Goal: Task Accomplishment & Management: Complete application form

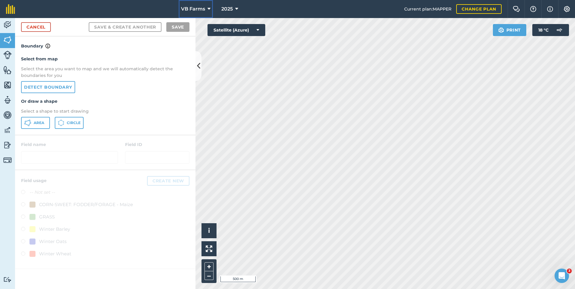
click at [209, 10] on icon at bounding box center [209, 8] width 3 height 7
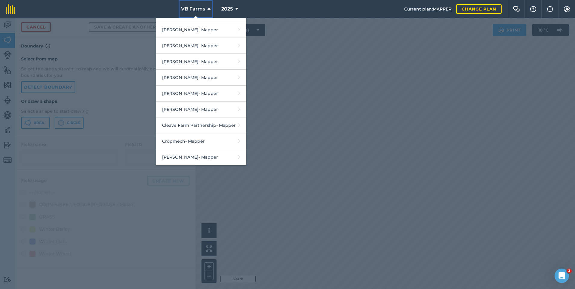
scroll to position [211, 0]
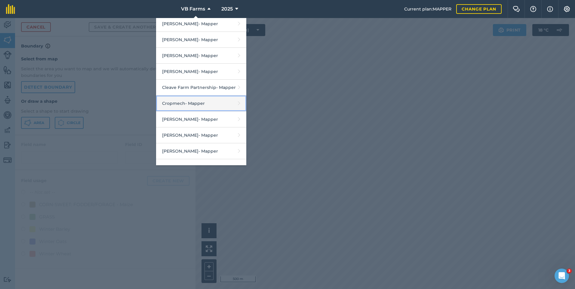
click at [189, 107] on link "Cropmech - Mapper" at bounding box center [201, 104] width 90 height 16
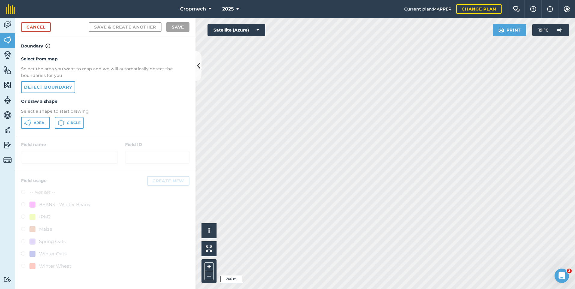
click at [392, 289] on html "Cropmech 2025 Current plan : MAPPER Change plan Farm Chat Help Info Settings Cr…" at bounding box center [287, 144] width 575 height 289
click at [391, 289] on html "Cropmech 2025 Current plan : MAPPER Change plan Farm Chat Help Info Settings Cr…" at bounding box center [287, 144] width 575 height 289
click at [425, 289] on html "Cropmech 2025 Current plan : MAPPER Change plan Farm Chat Help Info Settings Cr…" at bounding box center [287, 144] width 575 height 289
click at [494, 289] on html "Cropmech 2025 Current plan : MAPPER Change plan Farm Chat Help Info Settings Cr…" at bounding box center [287, 144] width 575 height 289
click at [360, 289] on html "Cropmech 2025 Current plan : MAPPER Change plan Farm Chat Help Info Settings Cr…" at bounding box center [287, 144] width 575 height 289
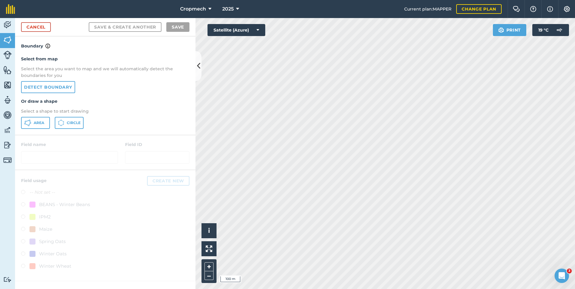
click at [550, 289] on html "Cropmech 2025 Current plan : MAPPER Change plan Farm Chat Help Info Settings Cr…" at bounding box center [287, 144] width 575 height 289
click at [530, 289] on html "Cropmech 2025 Current plan : MAPPER Change plan Farm Chat Help Info Settings Cr…" at bounding box center [287, 144] width 575 height 289
click at [174, 56] on div "Activity Fields Livestock Features Maps Team Vehicles Data Reporting Billing Tu…" at bounding box center [287, 153] width 575 height 271
click at [269, 289] on html "Cropmech 2025 Current plan : MAPPER Change plan Farm Chat Help Info Settings Cr…" at bounding box center [287, 144] width 575 height 289
click at [37, 26] on link "Cancel" at bounding box center [36, 27] width 30 height 10
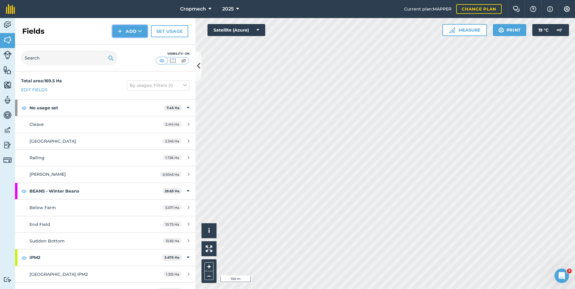
click at [132, 31] on button "Add" at bounding box center [130, 31] width 35 height 12
click at [128, 44] on link "Draw" at bounding box center [129, 44] width 33 height 13
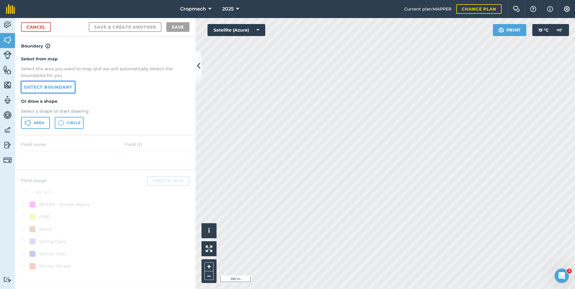
click at [48, 86] on link "Detect boundary" at bounding box center [48, 87] width 54 height 12
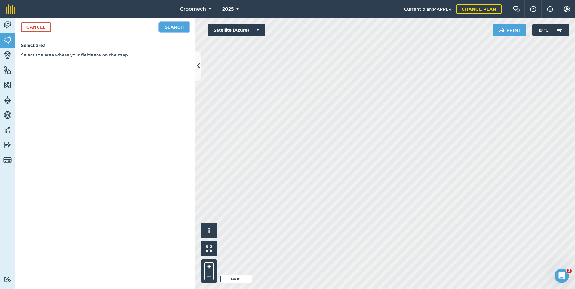
click at [181, 29] on button "Search" at bounding box center [174, 27] width 30 height 10
click at [131, 30] on button "Continue to edit boundaries" at bounding box center [144, 27] width 91 height 10
click at [386, 289] on html "Cropmech 2025 Current plan : MAPPER Change plan Farm Chat Help Info Settings Cr…" at bounding box center [287, 144] width 575 height 289
click at [202, 11] on div "Cropmech 2025 Current plan : MAPPER Change plan Farm Chat Help Info Settings Cr…" at bounding box center [287, 144] width 575 height 289
click at [428, 289] on html "Cropmech 2025 Current plan : MAPPER Change plan Farm Chat Help Info Settings Cr…" at bounding box center [287, 144] width 575 height 289
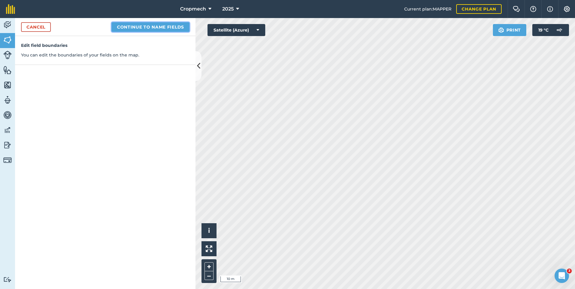
click at [184, 25] on button "Continue to name fields" at bounding box center [151, 27] width 78 height 10
type input "Goaman 1"
click at [166, 22] on button "Save" at bounding box center [177, 27] width 23 height 10
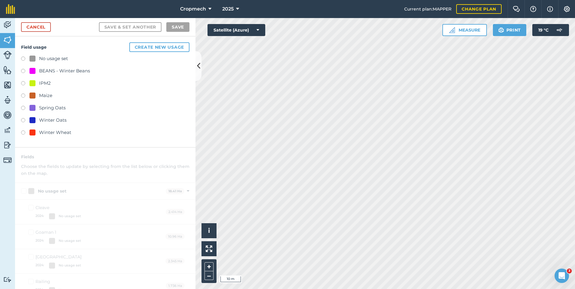
click at [43, 58] on div "No usage set" at bounding box center [53, 58] width 29 height 7
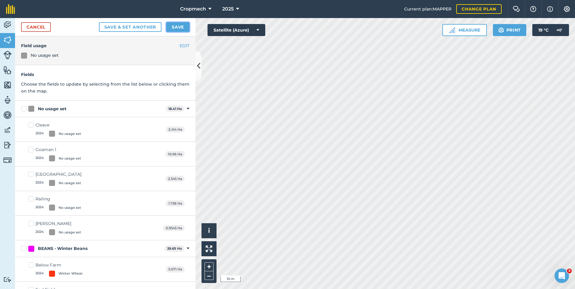
click at [172, 26] on button "Save" at bounding box center [177, 27] width 23 height 10
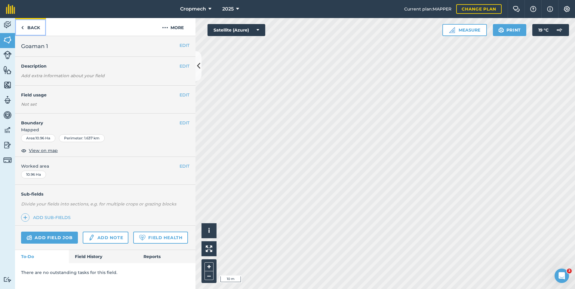
click at [33, 29] on link "Back" at bounding box center [30, 27] width 31 height 18
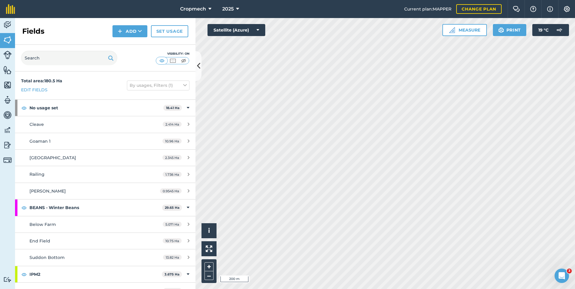
click at [575, 199] on html "Cropmech 2025 Current plan : MAPPER Change plan Farm Chat Help Info Settings Cr…" at bounding box center [287, 144] width 575 height 289
click at [133, 32] on button "Add" at bounding box center [130, 31] width 35 height 12
click at [130, 43] on link "Draw" at bounding box center [129, 44] width 33 height 13
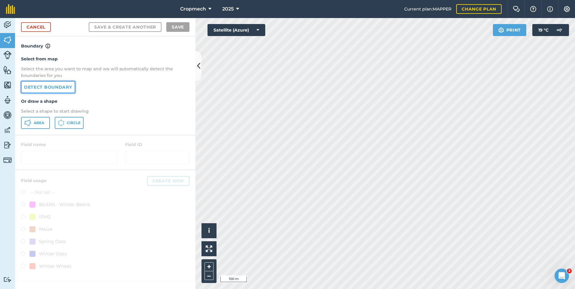
click at [56, 87] on link "Detect boundary" at bounding box center [48, 87] width 54 height 12
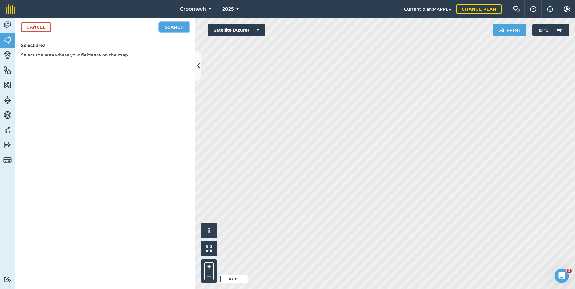
click at [178, 30] on button "Search" at bounding box center [174, 27] width 30 height 10
click at [123, 24] on button "Continue to edit boundaries" at bounding box center [144, 27] width 91 height 10
click at [361, 289] on html "Cropmech 2025 Current plan : MAPPER Change plan Farm Chat Help Info Settings Cr…" at bounding box center [287, 144] width 575 height 289
click at [154, 28] on button "Continue to name fields" at bounding box center [151, 27] width 78 height 10
type input "Goaman 2"
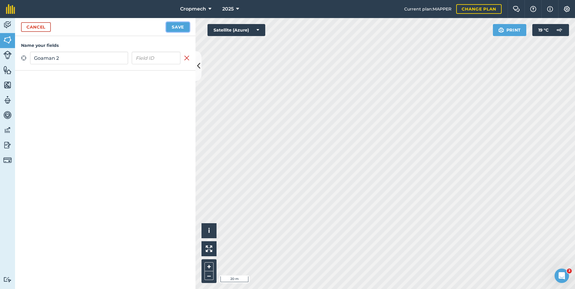
click at [177, 23] on button "Save" at bounding box center [177, 27] width 23 height 10
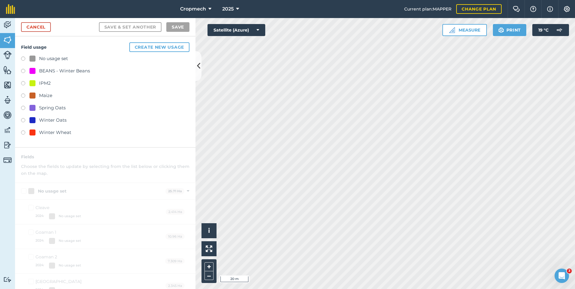
click at [30, 56] on div at bounding box center [32, 59] width 6 height 6
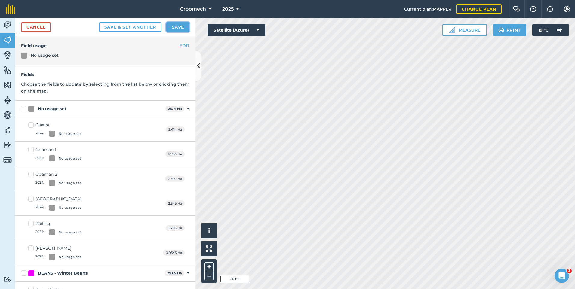
click at [183, 28] on button "Save" at bounding box center [177, 27] width 23 height 10
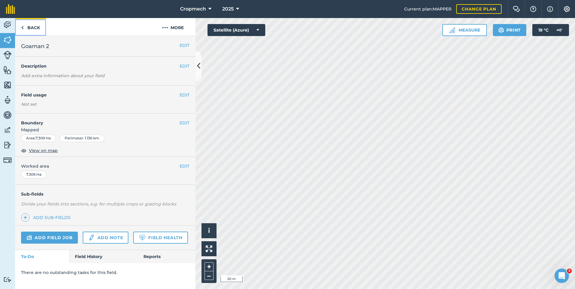
click at [28, 26] on link "Back" at bounding box center [30, 27] width 31 height 18
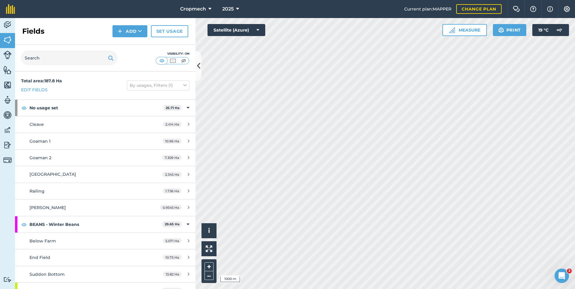
click at [171, 150] on div "Activity Fields Livestock Features Maps Team Vehicles Data Reporting Billing Tu…" at bounding box center [287, 153] width 575 height 271
click at [128, 36] on button "Add" at bounding box center [130, 31] width 35 height 12
click at [127, 47] on link "Draw" at bounding box center [129, 44] width 33 height 13
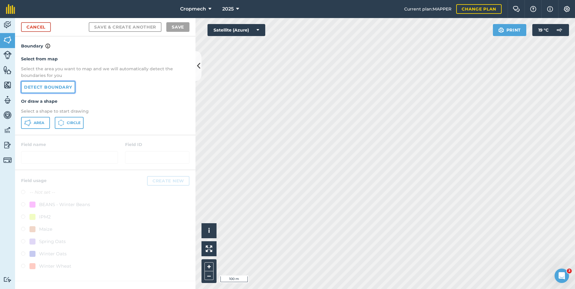
click at [32, 89] on link "Detect boundary" at bounding box center [48, 87] width 54 height 12
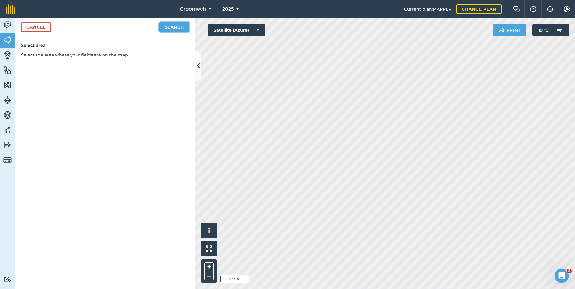
click at [171, 26] on button "Search" at bounding box center [174, 27] width 30 height 10
click at [125, 27] on button "Continue to edit boundaries" at bounding box center [144, 27] width 91 height 10
click at [125, 27] on button "Continue to name fields" at bounding box center [151, 27] width 78 height 10
type input "coles 1"
click at [166, 22] on button "Save" at bounding box center [177, 27] width 23 height 10
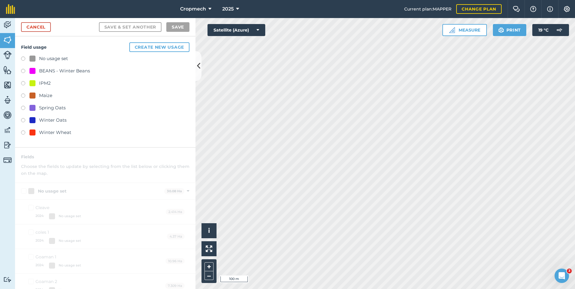
click at [60, 55] on div "No usage set" at bounding box center [53, 58] width 29 height 7
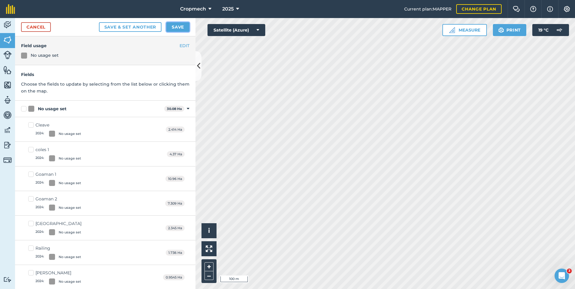
click at [175, 27] on button "Save" at bounding box center [177, 27] width 23 height 10
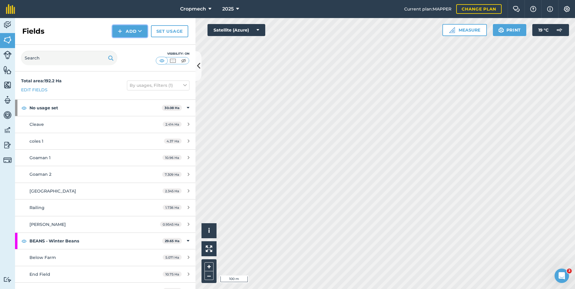
click at [124, 27] on button "Add" at bounding box center [130, 31] width 35 height 12
click at [130, 43] on link "Draw" at bounding box center [129, 44] width 33 height 13
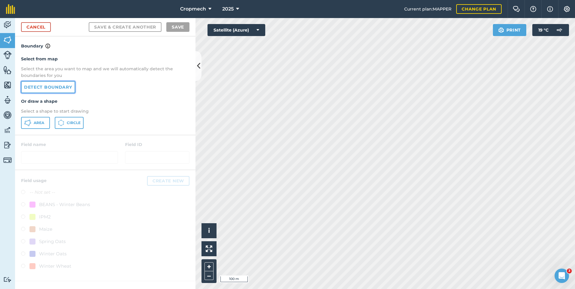
click at [58, 87] on link "Detect boundary" at bounding box center [48, 87] width 54 height 12
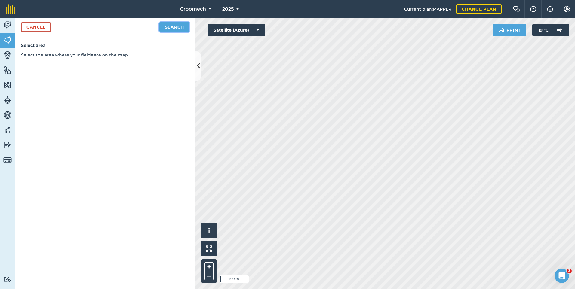
click at [176, 28] on button "Search" at bounding box center [174, 27] width 30 height 10
click at [137, 26] on button "Continue to edit boundaries" at bounding box center [144, 27] width 91 height 10
click at [137, 26] on button "Continue to name fields" at bounding box center [151, 27] width 78 height 10
type input "Coles 2"
click at [166, 22] on button "Save" at bounding box center [177, 27] width 23 height 10
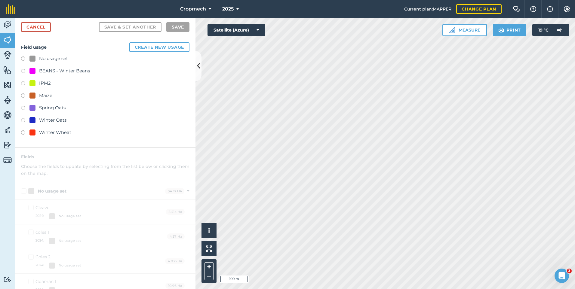
click at [56, 58] on div "No usage set" at bounding box center [53, 58] width 29 height 7
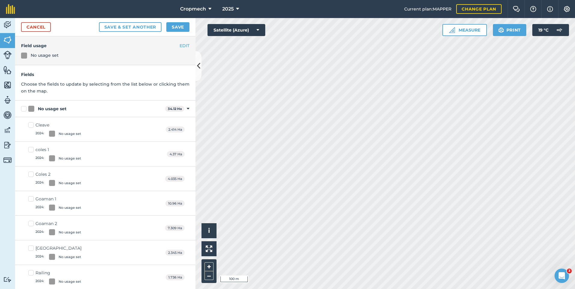
click at [176, 22] on div "Cancel Save & set another Save" at bounding box center [105, 27] width 181 height 18
click at [177, 24] on button "Save" at bounding box center [177, 27] width 23 height 10
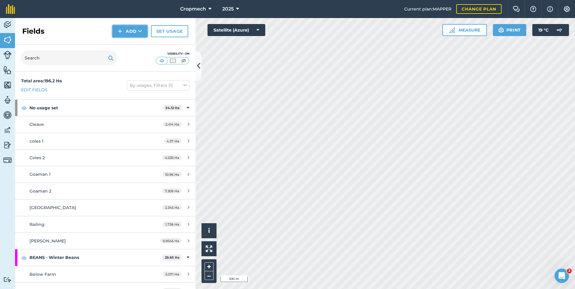
click at [128, 31] on button "Add" at bounding box center [130, 31] width 35 height 12
click at [131, 42] on link "Draw" at bounding box center [129, 44] width 33 height 13
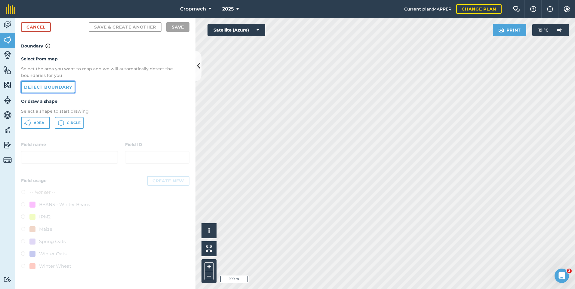
click at [60, 82] on link "Detect boundary" at bounding box center [48, 87] width 54 height 12
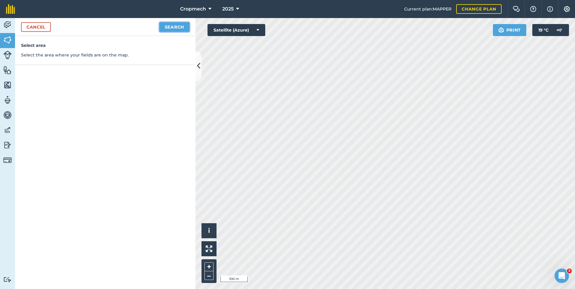
click at [174, 23] on button "Search" at bounding box center [174, 27] width 30 height 10
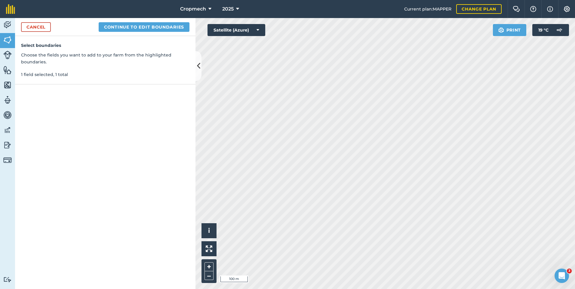
click at [146, 21] on div "Cancel Continue to edit boundaries" at bounding box center [105, 27] width 181 height 18
click at [148, 31] on button "Continue to edit boundaries" at bounding box center [144, 27] width 91 height 10
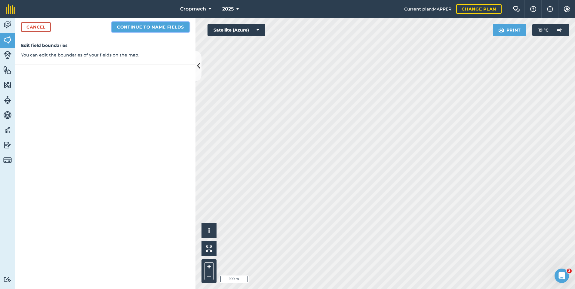
click at [149, 25] on button "Continue to name fields" at bounding box center [151, 27] width 78 height 10
type input "Coles 3"
click at [166, 22] on button "Save" at bounding box center [177, 27] width 23 height 10
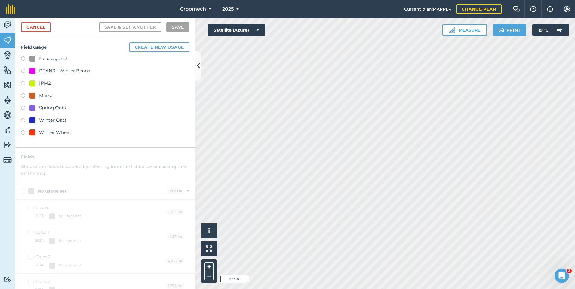
click at [35, 56] on div at bounding box center [32, 59] width 6 height 6
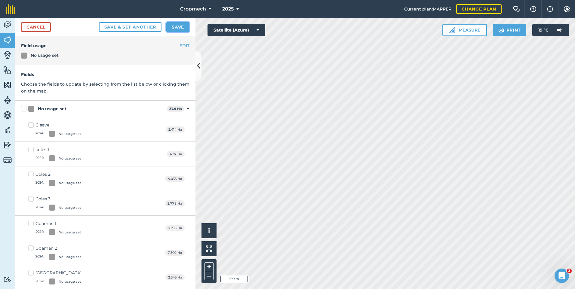
click at [178, 23] on button "Save" at bounding box center [177, 27] width 23 height 10
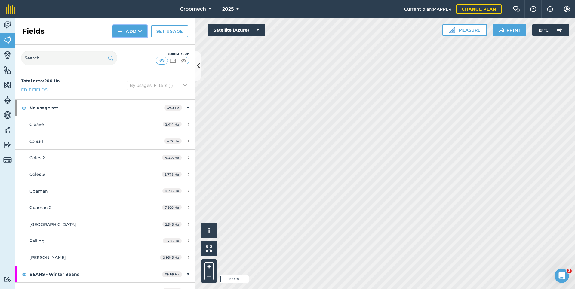
click at [133, 31] on button "Add" at bounding box center [130, 31] width 35 height 12
click at [129, 43] on link "Draw" at bounding box center [129, 44] width 33 height 13
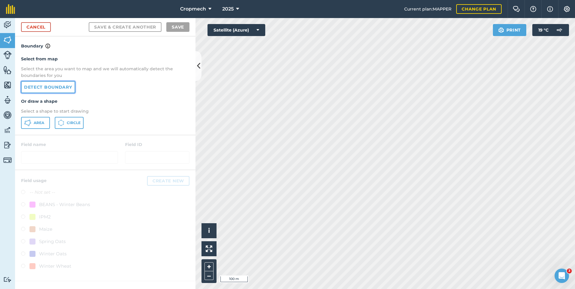
click at [61, 89] on link "Detect boundary" at bounding box center [48, 87] width 54 height 12
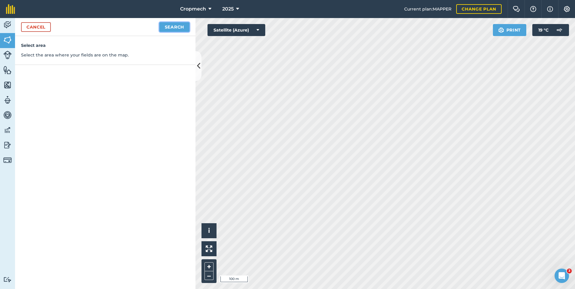
click at [173, 31] on button "Search" at bounding box center [174, 27] width 30 height 10
click at [166, 26] on button "Continue to edit boundaries" at bounding box center [144, 27] width 91 height 10
click at [166, 26] on button "Continue to name fields" at bounding box center [151, 27] width 78 height 10
click at [103, 62] on input "text" at bounding box center [79, 58] width 98 height 13
type input "Coles 4"
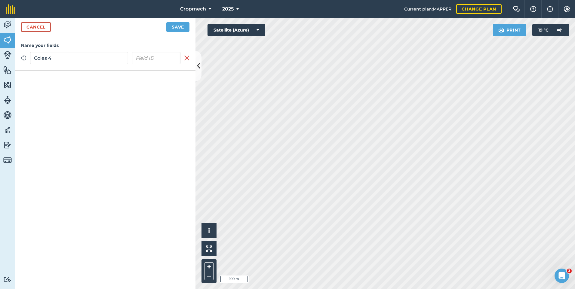
click at [166, 22] on button "Save" at bounding box center [177, 27] width 23 height 10
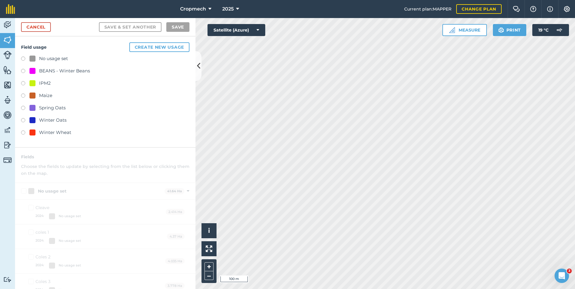
click at [53, 54] on div "Field usage Create new usage No usage set BEANS - Winter Beans IPM2 Maize Sprin…" at bounding box center [105, 91] width 181 height 111
click at [52, 60] on div "No usage set" at bounding box center [53, 58] width 29 height 7
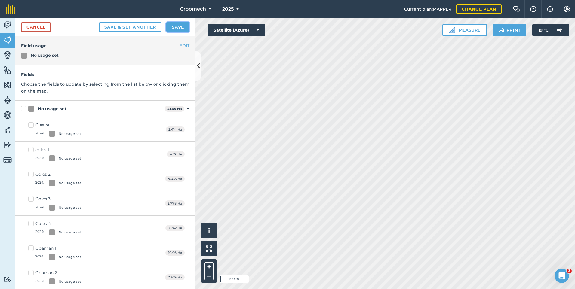
click at [178, 27] on button "Save" at bounding box center [177, 27] width 23 height 10
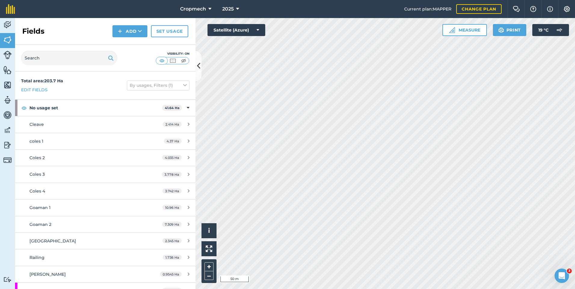
click at [330, 289] on html "Cropmech 2025 Current plan : MAPPER Change plan Farm Chat Help Info Settings Cr…" at bounding box center [287, 144] width 575 height 289
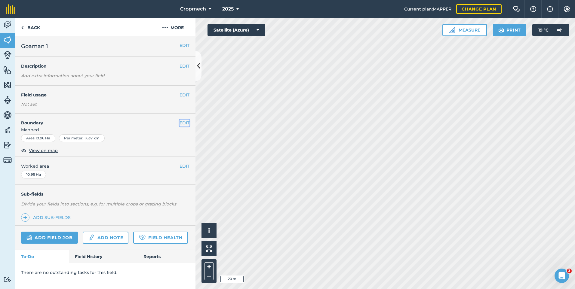
click at [184, 125] on button "EDIT" at bounding box center [185, 123] width 10 height 7
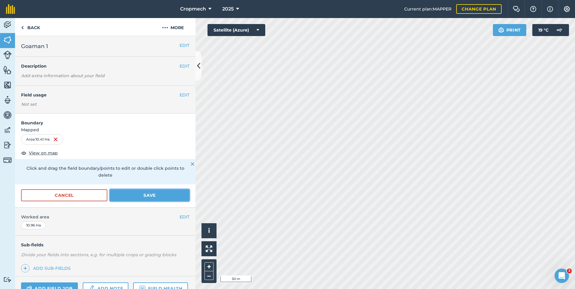
click at [141, 197] on button "Save" at bounding box center [150, 196] width 80 height 12
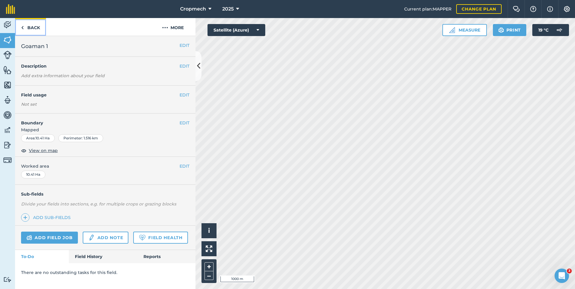
click at [34, 29] on link "Back" at bounding box center [30, 27] width 31 height 18
click at [36, 28] on link "Back" at bounding box center [30, 27] width 31 height 18
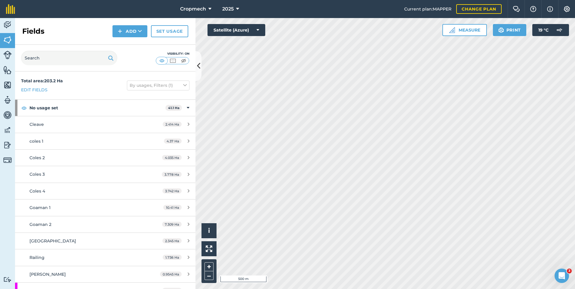
click at [359, 289] on html "Cropmech 2025 Current plan : MAPPER Change plan Farm Chat Help Info Settings Cr…" at bounding box center [287, 144] width 575 height 289
click at [403, 289] on html "Cropmech 2025 Current plan : MAPPER Change plan Farm Chat Help Info Settings Cr…" at bounding box center [287, 144] width 575 height 289
click at [125, 32] on button "Add" at bounding box center [130, 31] width 35 height 12
click at [128, 42] on link "Draw" at bounding box center [129, 44] width 33 height 13
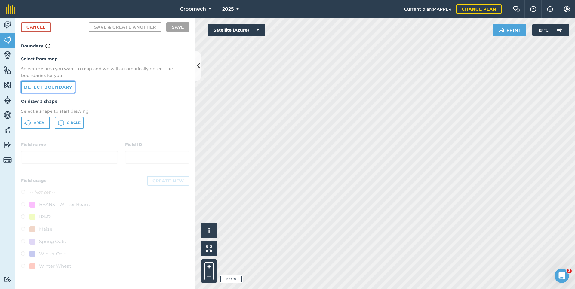
click at [48, 90] on link "Detect boundary" at bounding box center [48, 87] width 54 height 12
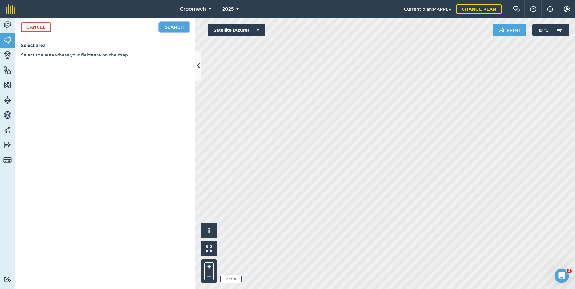
click at [174, 26] on button "Search" at bounding box center [174, 27] width 30 height 10
click at [159, 29] on button "Continue to edit boundaries" at bounding box center [144, 27] width 91 height 10
click at [138, 26] on button "Continue to name fields" at bounding box center [151, 27] width 78 height 10
type input "coles 5"
click at [166, 22] on button "Save" at bounding box center [177, 27] width 23 height 10
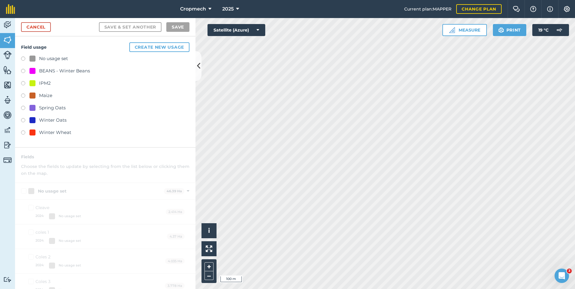
click at [49, 56] on div "No usage set" at bounding box center [53, 58] width 29 height 7
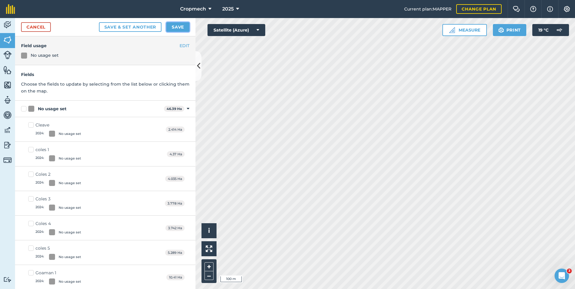
click at [183, 25] on button "Save" at bounding box center [177, 27] width 23 height 10
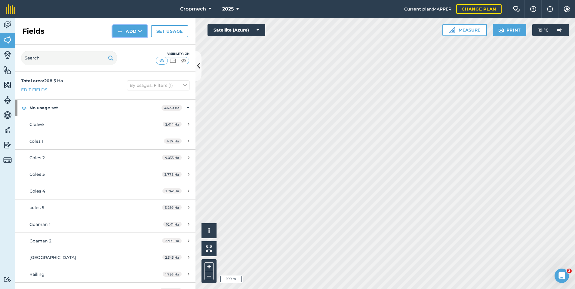
click at [131, 28] on button "Add" at bounding box center [130, 31] width 35 height 12
click at [127, 40] on link "Draw" at bounding box center [129, 44] width 33 height 13
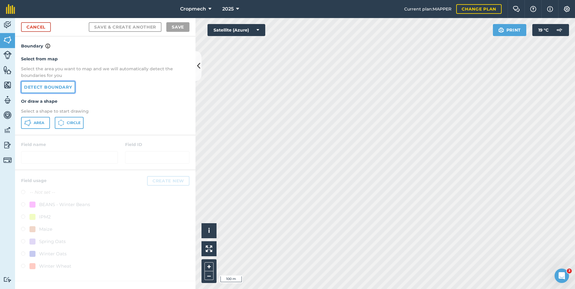
click at [60, 86] on link "Detect boundary" at bounding box center [48, 87] width 54 height 12
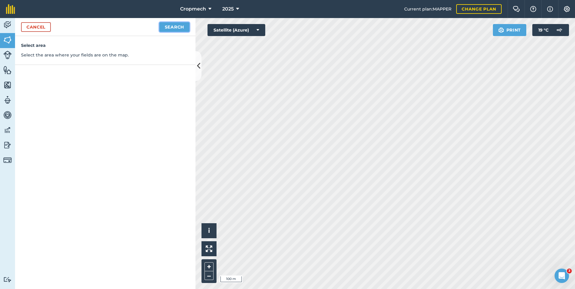
click at [164, 27] on button "Search" at bounding box center [174, 27] width 30 height 10
click at [143, 26] on button "Continue to edit boundaries" at bounding box center [144, 27] width 91 height 10
click at [125, 26] on button "Continue to name fields" at bounding box center [151, 27] width 78 height 10
type input "coles 6"
click at [166, 22] on button "Save" at bounding box center [177, 27] width 23 height 10
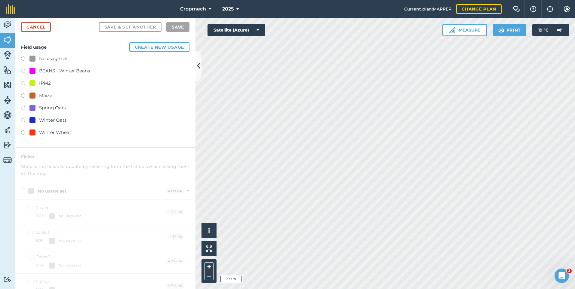
click at [55, 57] on div "No usage set" at bounding box center [53, 58] width 29 height 7
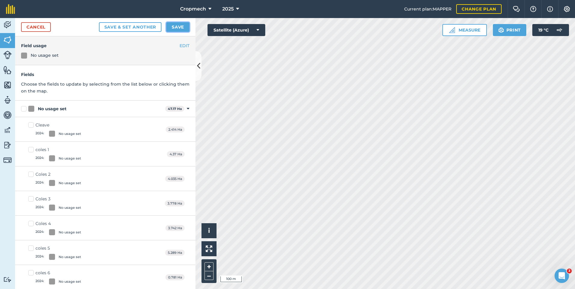
click at [174, 31] on button "Save" at bounding box center [177, 27] width 23 height 10
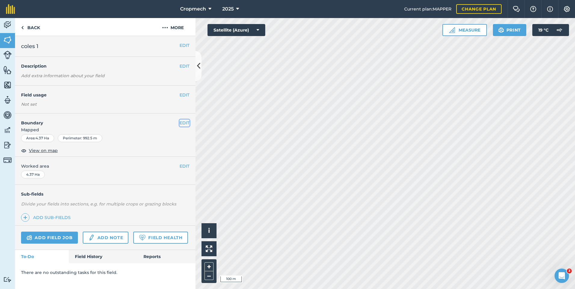
click at [187, 122] on button "EDIT" at bounding box center [185, 123] width 10 height 7
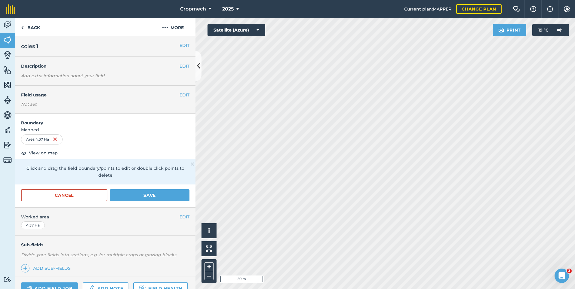
click at [151, 0] on html "Cropmech 2025 Current plan : MAPPER Change plan Farm Chat Help Info Settings Cr…" at bounding box center [287, 144] width 575 height 289
click at [575, 184] on html "Cropmech 2025 Current plan : MAPPER Change plan Farm Chat Help Info Settings Cr…" at bounding box center [287, 144] width 575 height 289
click at [143, 194] on button "Save" at bounding box center [150, 196] width 80 height 12
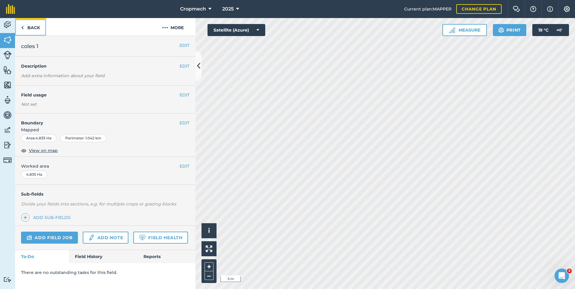
click at [35, 29] on link "Back" at bounding box center [30, 27] width 31 height 18
click at [184, 121] on button "EDIT" at bounding box center [185, 123] width 10 height 7
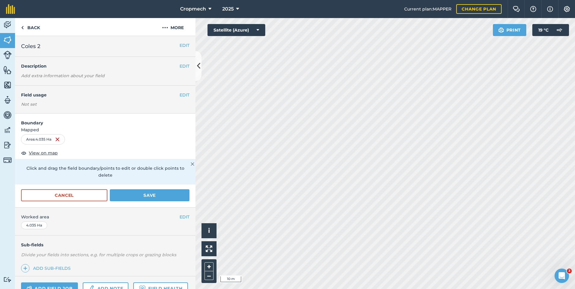
click at [416, 289] on html "Cropmech 2025 Current plan : MAPPER Change plan Farm Chat Help Info Settings Cr…" at bounding box center [287, 144] width 575 height 289
click at [168, 191] on button "Save" at bounding box center [150, 196] width 80 height 12
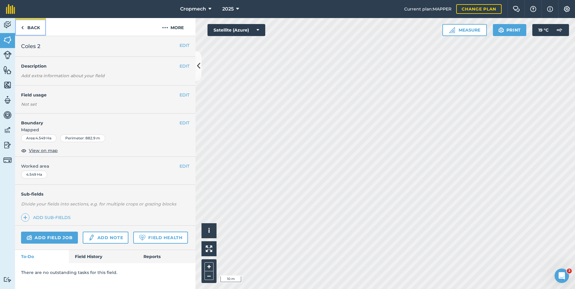
click at [27, 23] on link "Back" at bounding box center [30, 27] width 31 height 18
click at [183, 124] on button "EDIT" at bounding box center [185, 123] width 10 height 7
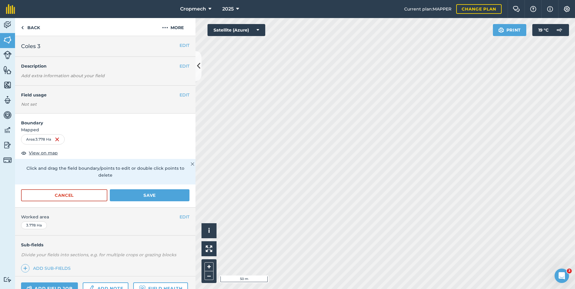
click at [388, 289] on html "Cropmech 2025 Current plan : MAPPER Change plan Farm Chat Help Info Settings Cr…" at bounding box center [287, 144] width 575 height 289
click at [440, 6] on div "Cropmech 2025 Current plan : MAPPER Change plan Farm Chat Help Info Settings Cr…" at bounding box center [287, 144] width 575 height 289
click at [168, 194] on button "Save" at bounding box center [150, 196] width 80 height 12
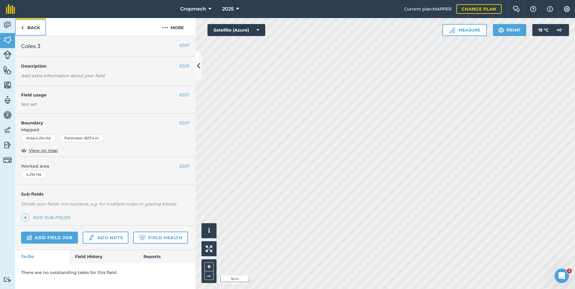
click at [38, 32] on link "Back" at bounding box center [30, 27] width 31 height 18
click at [182, 122] on button "EDIT" at bounding box center [185, 123] width 10 height 7
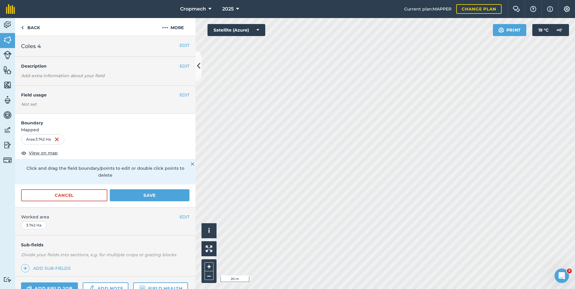
click at [458, 289] on html "Cropmech 2025 Current plan : MAPPER Change plan Farm Chat Help Info Settings Cr…" at bounding box center [287, 144] width 575 height 289
click at [230, 26] on div "Click to start drawing i © 2025 TomTom, Microsoft 10 m + – Satellite (Azure) Pr…" at bounding box center [386, 153] width 380 height 271
click at [34, 28] on link "Back" at bounding box center [30, 27] width 31 height 18
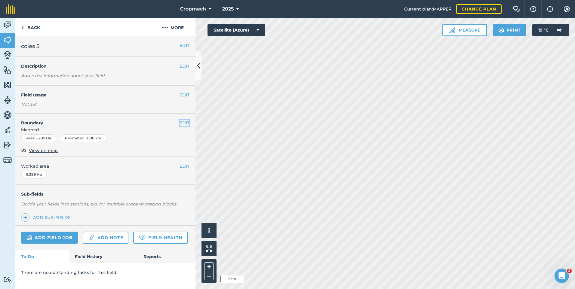
click at [185, 124] on button "EDIT" at bounding box center [185, 123] width 10 height 7
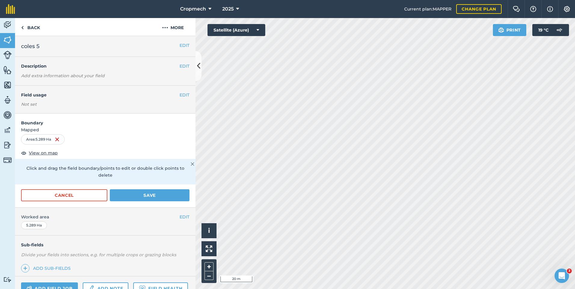
click at [394, 289] on html "Cropmech 2025 Current plan : MAPPER Change plan Farm Chat Help Info Settings Cr…" at bounding box center [287, 144] width 575 height 289
click at [437, 289] on html "Cropmech 2025 Current plan : MAPPER Change plan Farm Chat Help Info Settings Cr…" at bounding box center [287, 144] width 575 height 289
click at [463, 289] on html "Cropmech 2025 Current plan : MAPPER Change plan Farm Chat Help Info Settings Cr…" at bounding box center [287, 144] width 575 height 289
click at [223, 10] on div "Cropmech 2025 Current plan : MAPPER Change plan Farm Chat Help Info Settings Cr…" at bounding box center [287, 144] width 575 height 289
click at [424, 2] on div "Cropmech 2025 Current plan : MAPPER Change plan Farm Chat Help Info Settings Cr…" at bounding box center [287, 144] width 575 height 289
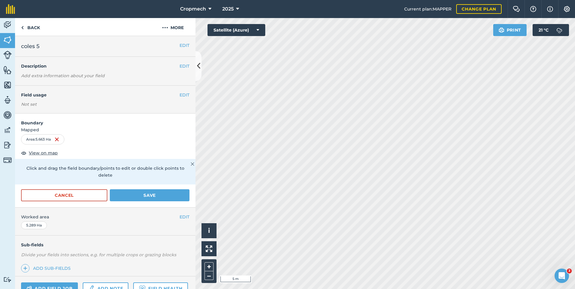
click at [433, 289] on html "Cropmech 2025 Current plan : MAPPER Change plan Farm Chat Help Info Settings Cr…" at bounding box center [287, 144] width 575 height 289
click at [147, 196] on button "Save" at bounding box center [150, 196] width 80 height 12
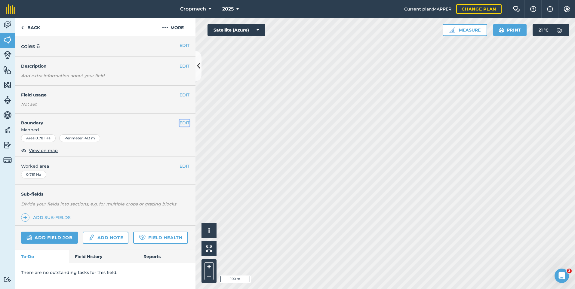
click at [185, 126] on button "EDIT" at bounding box center [185, 123] width 10 height 7
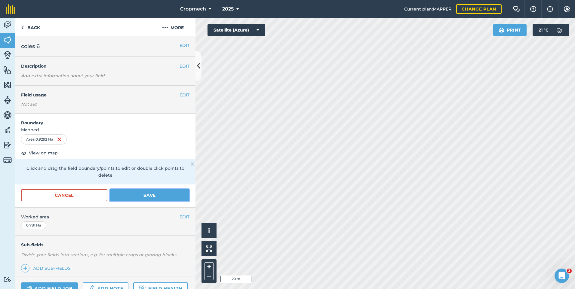
click at [161, 196] on button "Save" at bounding box center [150, 196] width 80 height 12
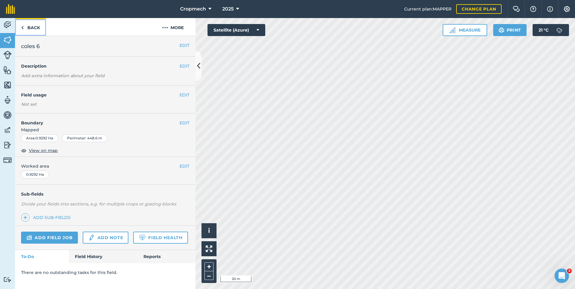
click at [30, 24] on link "Back" at bounding box center [30, 27] width 31 height 18
click at [33, 27] on link "Back" at bounding box center [30, 27] width 31 height 18
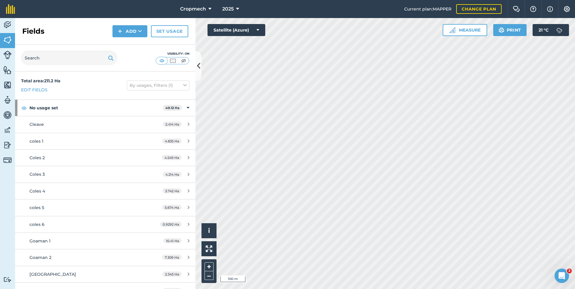
click at [412, 289] on html "Cropmech 2025 Current plan : MAPPER Change plan Farm Chat Help Info Settings Cr…" at bounding box center [287, 144] width 575 height 289
click at [390, 289] on html "Cropmech 2025 Current plan : MAPPER Change plan Farm Chat Help Info Settings Cr…" at bounding box center [287, 144] width 575 height 289
click at [125, 28] on button "Add" at bounding box center [130, 31] width 35 height 12
click at [125, 44] on link "Draw" at bounding box center [129, 44] width 33 height 13
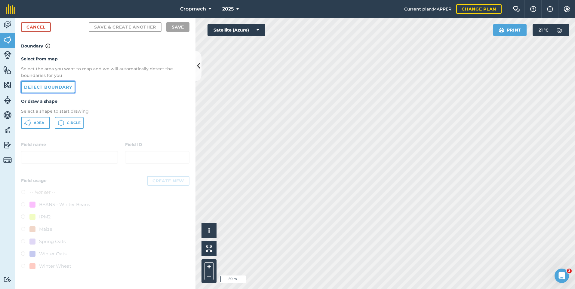
click at [45, 85] on link "Detect boundary" at bounding box center [48, 87] width 54 height 12
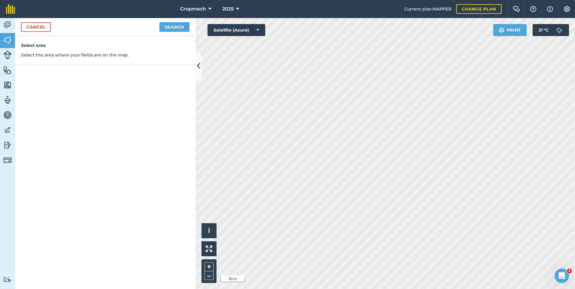
click at [177, 32] on div "Cancel Search" at bounding box center [105, 27] width 181 height 18
click at [175, 25] on button "Search" at bounding box center [174, 27] width 30 height 10
click at [352, 289] on html "Cropmech 2025 Current plan : MAPPER Change plan Farm Chat Help Info Settings Cr…" at bounding box center [287, 144] width 575 height 289
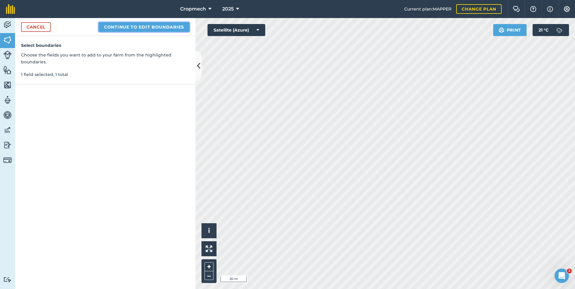
click at [171, 27] on button "Continue to edit boundaries" at bounding box center [144, 27] width 91 height 10
click at [150, 27] on button "Continue to name fields" at bounding box center [151, 27] width 78 height 10
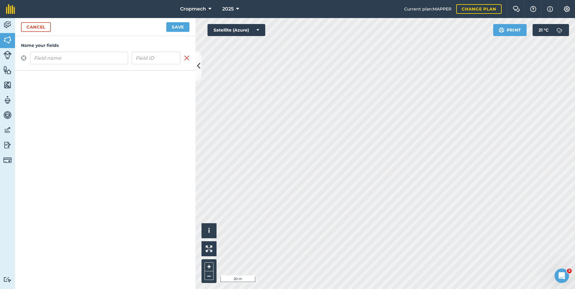
click at [83, 58] on input "text" at bounding box center [79, 58] width 98 height 13
type input "Coles 7"
click at [166, 22] on button "Save" at bounding box center [177, 27] width 23 height 10
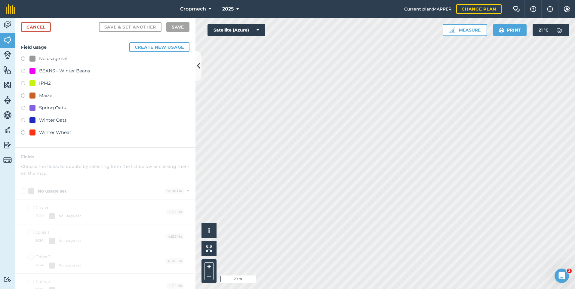
click at [58, 56] on div "No usage set" at bounding box center [53, 58] width 29 height 7
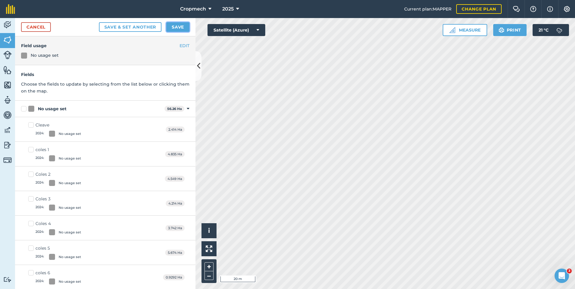
click at [175, 28] on button "Save" at bounding box center [177, 27] width 23 height 10
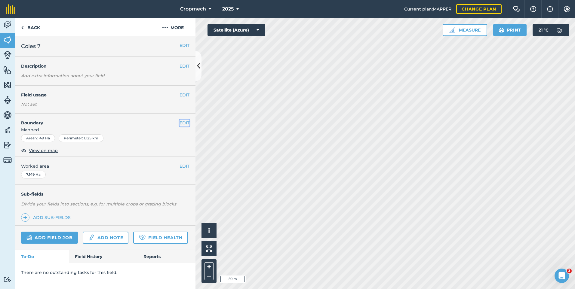
click at [182, 122] on button "EDIT" at bounding box center [185, 123] width 10 height 7
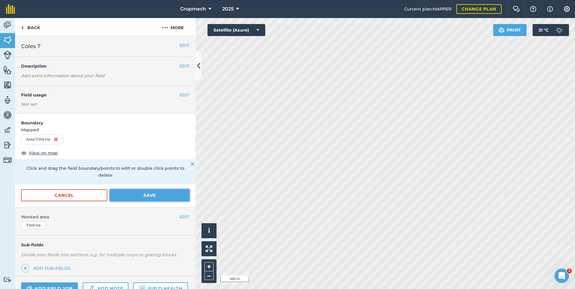
click at [159, 197] on button "Save" at bounding box center [150, 196] width 80 height 12
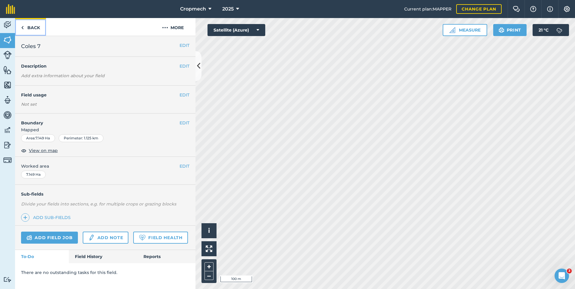
click at [32, 28] on link "Back" at bounding box center [30, 27] width 31 height 18
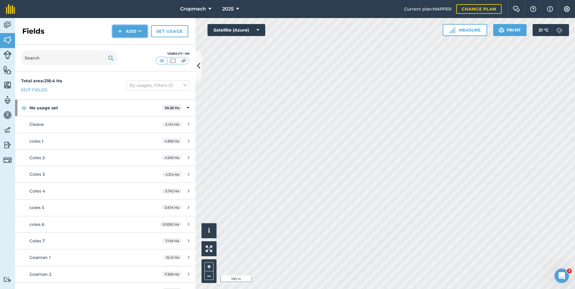
click at [128, 36] on button "Add" at bounding box center [130, 31] width 35 height 12
click at [129, 43] on link "Draw" at bounding box center [129, 44] width 33 height 13
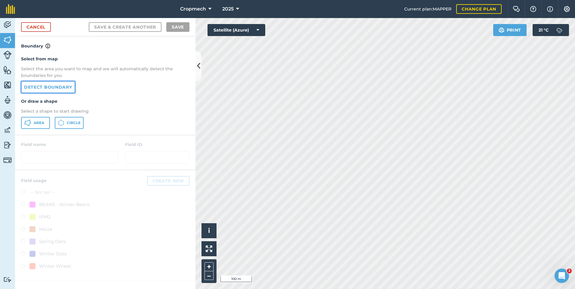
click at [57, 88] on link "Detect boundary" at bounding box center [48, 87] width 54 height 12
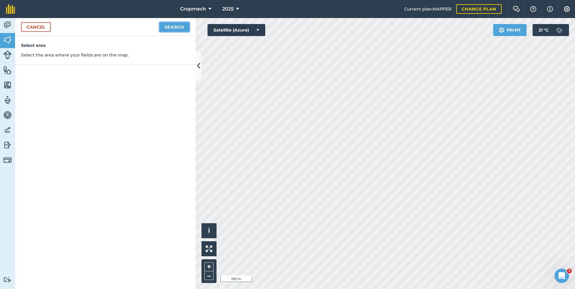
click at [180, 26] on button "Search" at bounding box center [174, 27] width 30 height 10
click at [159, 26] on button "Continue to edit boundaries" at bounding box center [144, 27] width 91 height 10
click at [197, 77] on div "Activity Fields Livestock Features Maps Team Vehicles Data Reporting Billing Tu…" at bounding box center [287, 153] width 575 height 271
click at [168, 27] on button "Continue to name fields" at bounding box center [151, 27] width 78 height 10
type input "[PERSON_NAME]"
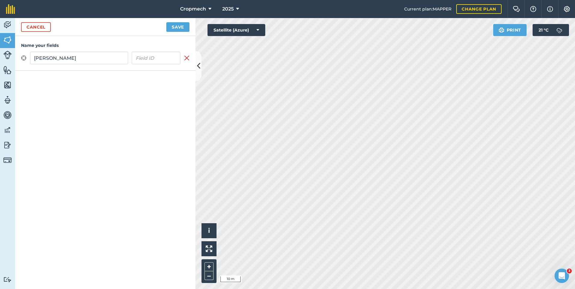
click at [166, 22] on button "Save" at bounding box center [177, 27] width 23 height 10
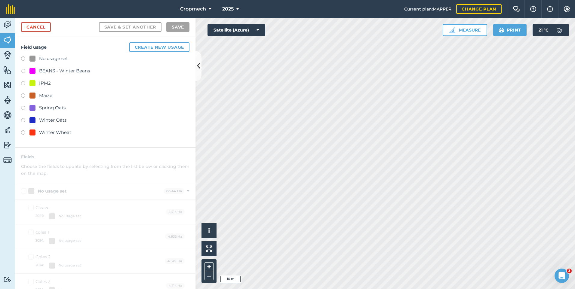
click at [60, 58] on div "No usage set" at bounding box center [53, 58] width 29 height 7
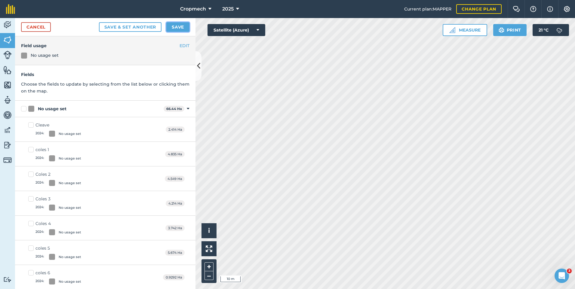
click at [178, 24] on button "Save" at bounding box center [177, 27] width 23 height 10
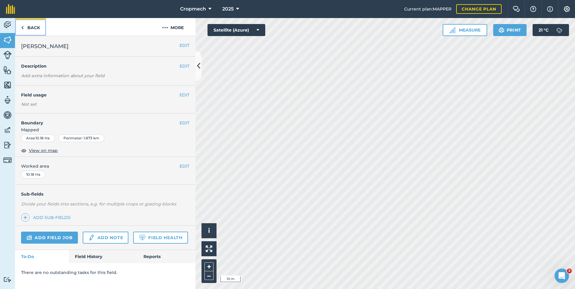
click at [33, 25] on link "Back" at bounding box center [30, 27] width 31 height 18
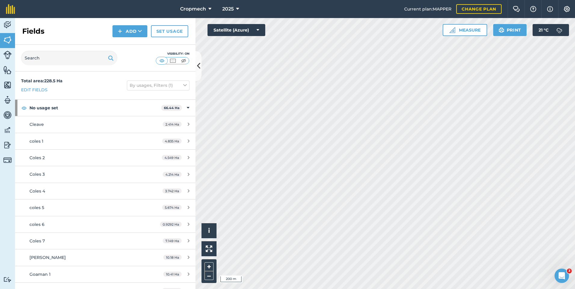
click at [527, 289] on html "Cropmech 2025 Current plan : MAPPER Change plan Farm Chat Help Info Settings Cr…" at bounding box center [287, 144] width 575 height 289
click at [353, 289] on html "Cropmech 2025 Current plan : MAPPER Change plan Farm Chat Help Info Settings Cr…" at bounding box center [287, 144] width 575 height 289
click at [142, 27] on button "Add" at bounding box center [130, 31] width 35 height 12
click at [125, 44] on link "Draw" at bounding box center [129, 44] width 33 height 13
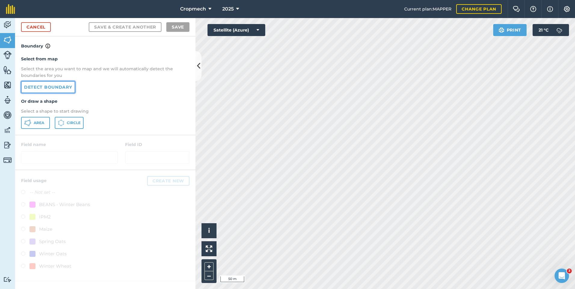
click at [57, 87] on link "Detect boundary" at bounding box center [48, 87] width 54 height 12
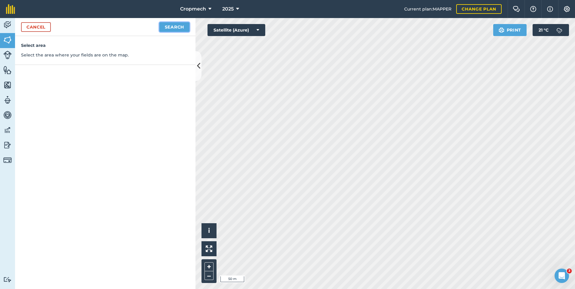
click at [171, 25] on button "Search" at bounding box center [174, 27] width 30 height 10
click at [164, 29] on button "Continue to edit boundaries" at bounding box center [144, 27] width 91 height 10
click at [575, 239] on html "Cropmech 2025 Current plan : MAPPER Change plan Farm Chat Help Info Settings Cr…" at bounding box center [287, 144] width 575 height 289
click at [164, 27] on button "Continue to name fields" at bounding box center [151, 27] width 78 height 10
type input "western 1"
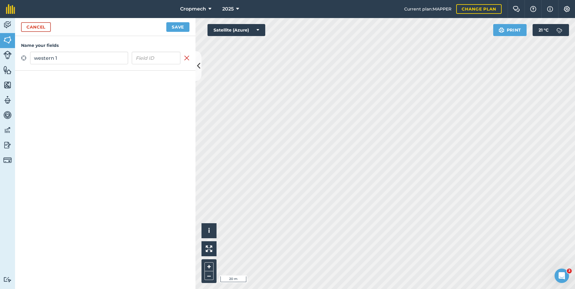
click at [166, 22] on button "Save" at bounding box center [177, 27] width 23 height 10
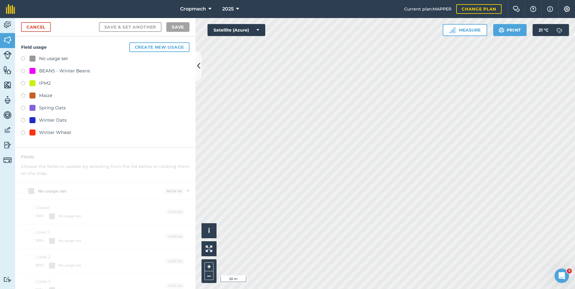
click at [67, 59] on div "No usage set" at bounding box center [53, 58] width 29 height 7
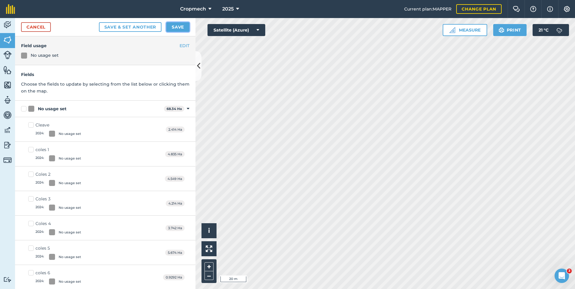
click at [182, 26] on button "Save" at bounding box center [177, 27] width 23 height 10
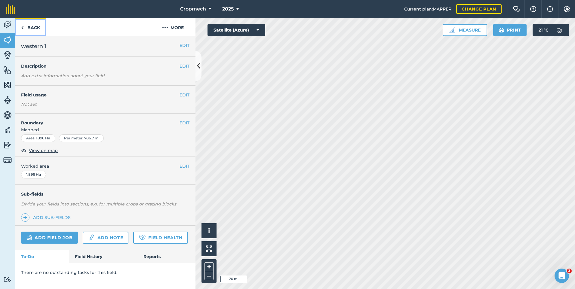
click at [38, 26] on link "Back" at bounding box center [30, 27] width 31 height 18
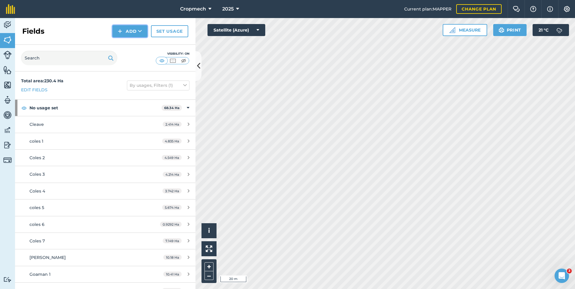
click at [126, 30] on button "Add" at bounding box center [130, 31] width 35 height 12
click at [132, 42] on link "Draw" at bounding box center [129, 44] width 33 height 13
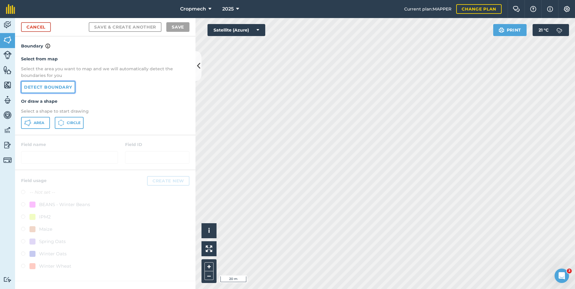
click at [65, 84] on link "Detect boundary" at bounding box center [48, 87] width 54 height 12
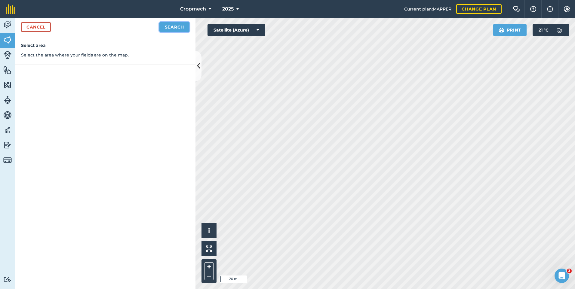
click at [179, 25] on button "Search" at bounding box center [174, 27] width 30 height 10
click at [158, 24] on button "Continue to edit boundaries" at bounding box center [144, 27] width 91 height 10
click at [228, 0] on html "Cropmech 2025 Current plan : MAPPER Change plan Farm Chat Help Info Settings Cr…" at bounding box center [287, 144] width 575 height 289
click at [267, 5] on div "Cropmech 2025 Current plan : MAPPER Change plan Farm Chat Help Info Settings Cr…" at bounding box center [287, 144] width 575 height 289
click at [153, 25] on button "Continue to name fields" at bounding box center [151, 27] width 78 height 10
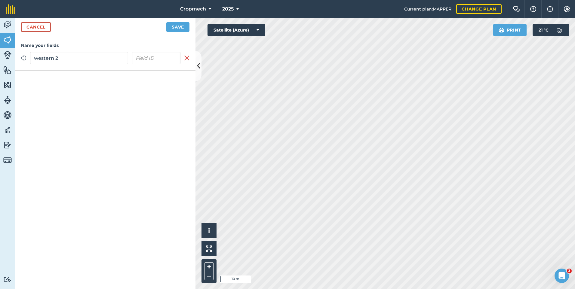
type input "western 2"
click at [166, 22] on button "Save" at bounding box center [177, 27] width 23 height 10
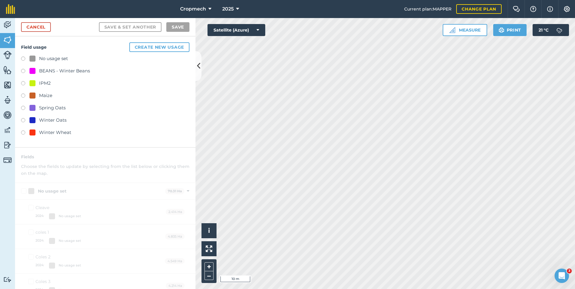
click at [59, 62] on div "No usage set" at bounding box center [53, 58] width 29 height 7
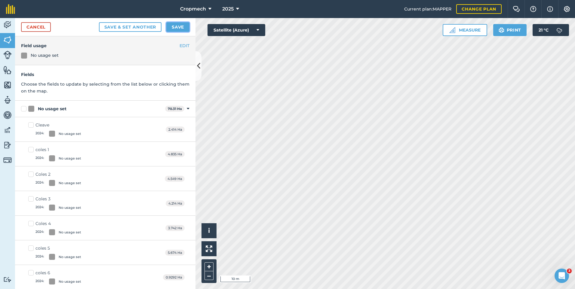
click at [178, 28] on button "Save" at bounding box center [177, 27] width 23 height 10
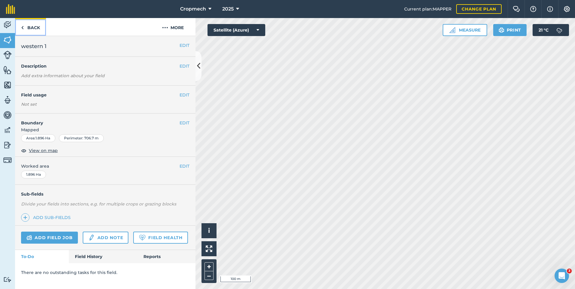
click at [35, 25] on link "Back" at bounding box center [30, 27] width 31 height 18
click at [41, 30] on link "Back" at bounding box center [30, 27] width 31 height 18
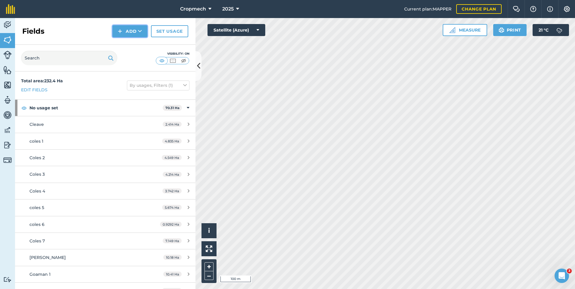
click at [131, 33] on button "Add" at bounding box center [130, 31] width 35 height 12
click at [128, 46] on link "Draw" at bounding box center [129, 44] width 33 height 13
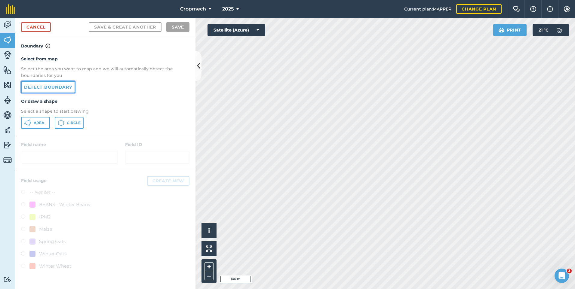
click at [64, 85] on link "Detect boundary" at bounding box center [48, 87] width 54 height 12
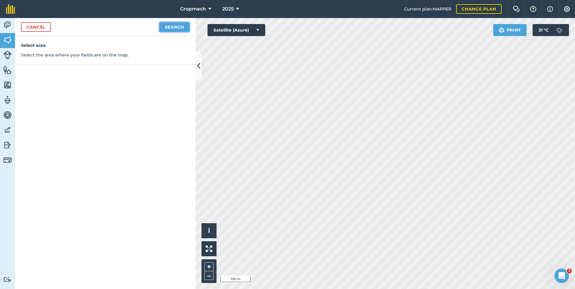
click at [176, 26] on button "Search" at bounding box center [174, 27] width 30 height 10
click at [171, 28] on button "Continue to edit boundaries" at bounding box center [144, 27] width 91 height 10
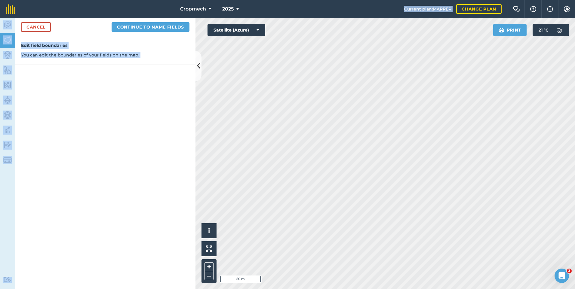
click at [395, 219] on div "Cropmech 2025 Current plan : MAPPER Change plan Farm Chat Help Info Settings Cr…" at bounding box center [287, 144] width 575 height 289
click at [200, 60] on button at bounding box center [199, 66] width 6 height 30
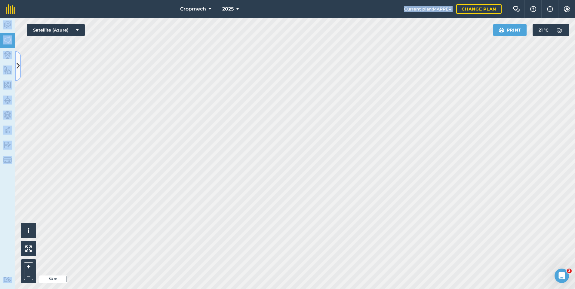
click at [19, 65] on icon at bounding box center [18, 66] width 3 height 11
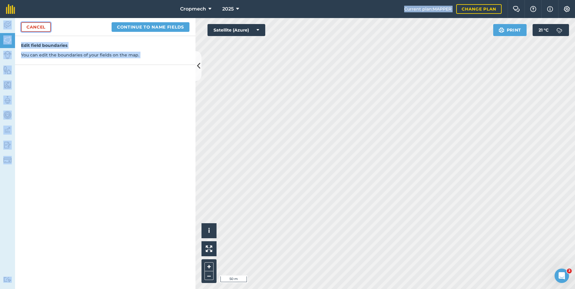
click at [41, 22] on link "Cancel" at bounding box center [36, 27] width 30 height 10
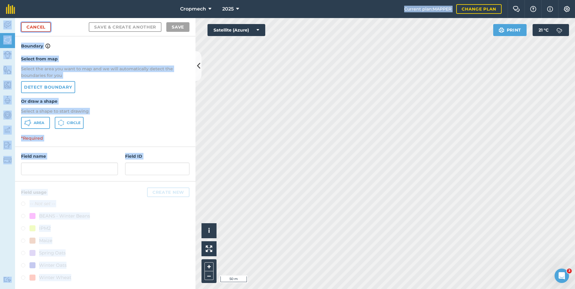
click at [44, 28] on link "Cancel" at bounding box center [36, 27] width 30 height 10
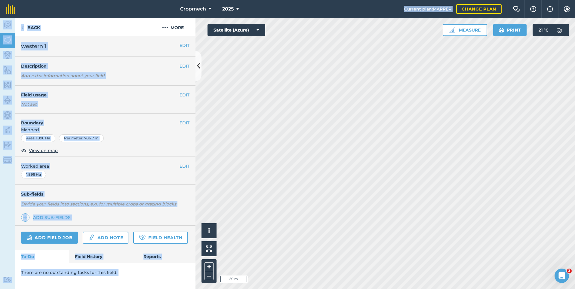
click at [97, 45] on h2 "western 1" at bounding box center [100, 46] width 159 height 8
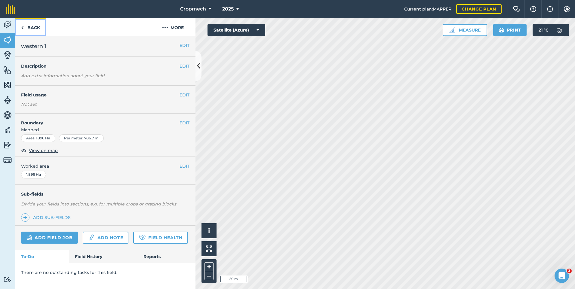
click at [34, 26] on link "Back" at bounding box center [30, 27] width 31 height 18
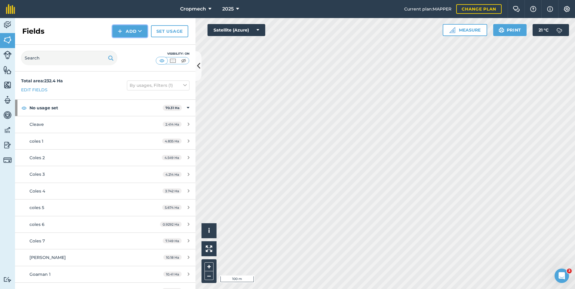
click at [126, 32] on button "Add" at bounding box center [130, 31] width 35 height 12
click at [127, 44] on link "Draw" at bounding box center [129, 44] width 33 height 13
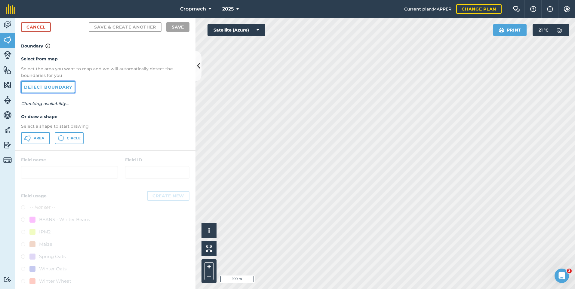
click at [42, 85] on link "Detect boundary" at bounding box center [48, 87] width 54 height 12
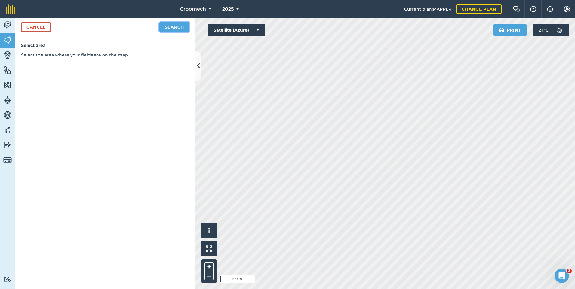
click at [185, 29] on button "Search" at bounding box center [174, 27] width 30 height 10
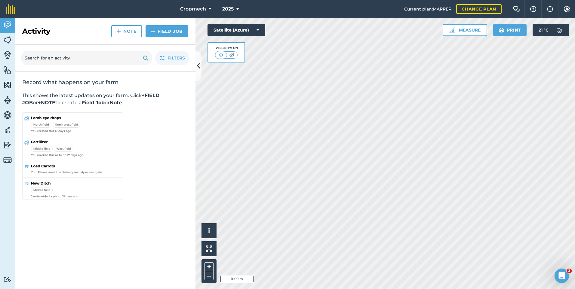
click at [171, 98] on div "Activity Fields Livestock Features Maps Team Vehicles Data Reporting Billing Tu…" at bounding box center [287, 153] width 575 height 271
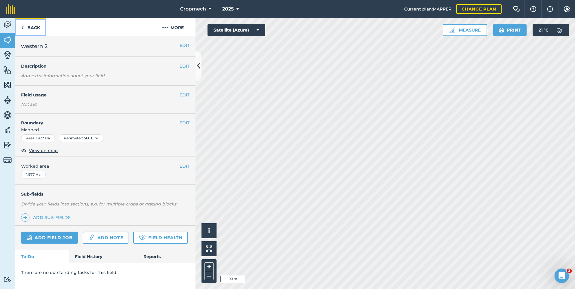
click at [31, 27] on link "Back" at bounding box center [30, 27] width 31 height 18
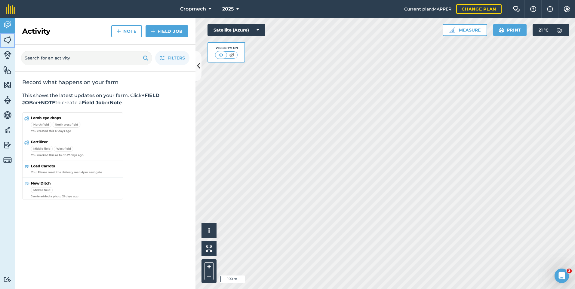
click at [13, 43] on link "Fields" at bounding box center [7, 40] width 15 height 15
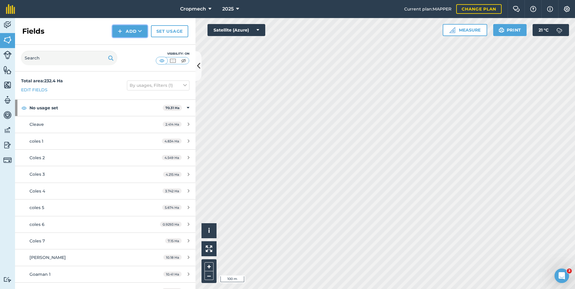
click at [133, 34] on button "Add" at bounding box center [130, 31] width 35 height 12
click at [128, 44] on link "Draw" at bounding box center [129, 44] width 33 height 13
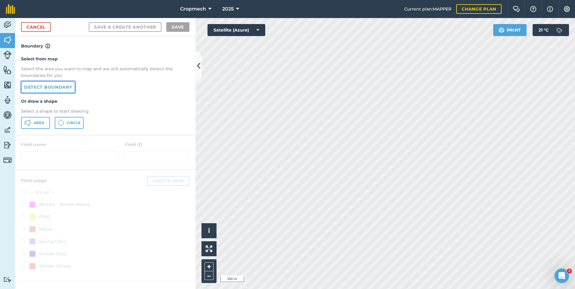
click at [40, 90] on link "Detect boundary" at bounding box center [48, 87] width 54 height 12
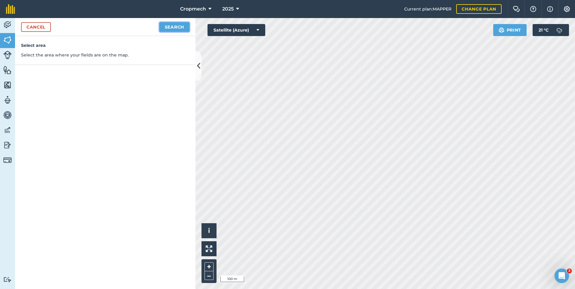
click at [176, 24] on button "Search" at bounding box center [174, 27] width 30 height 10
drag, startPoint x: 164, startPoint y: 25, endPoint x: 196, endPoint y: 57, distance: 45.5
click at [163, 25] on button "Continue to edit boundaries" at bounding box center [144, 27] width 91 height 10
click at [170, 25] on button "Continue to name fields" at bounding box center [151, 27] width 78 height 10
type input "western3"
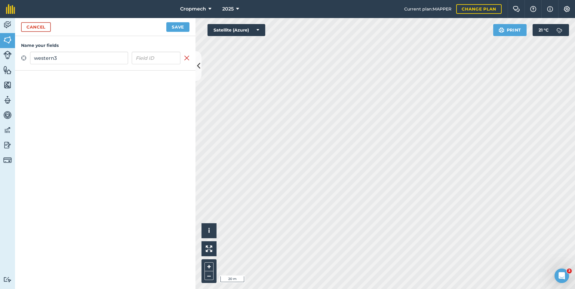
click at [166, 22] on button "Save" at bounding box center [177, 27] width 23 height 10
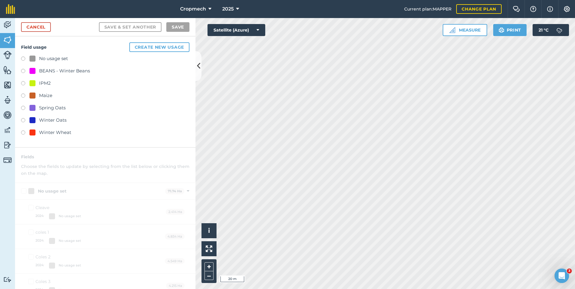
click at [63, 61] on div "No usage set" at bounding box center [53, 58] width 29 height 7
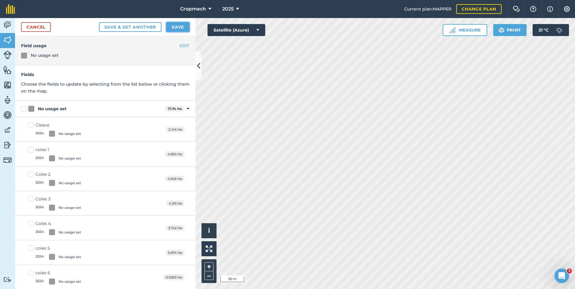
click at [176, 25] on button "Save" at bounding box center [177, 27] width 23 height 10
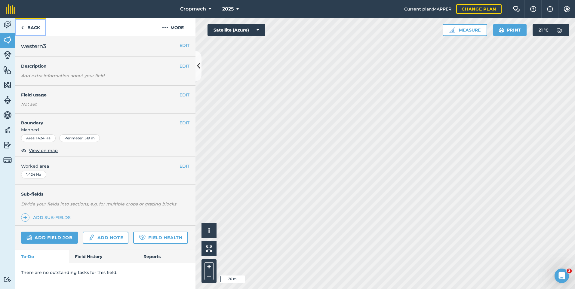
click at [33, 26] on link "Back" at bounding box center [30, 27] width 31 height 18
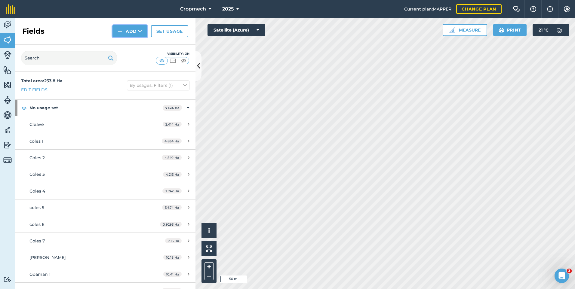
click at [123, 35] on button "Add" at bounding box center [130, 31] width 35 height 12
click at [131, 41] on link "Draw" at bounding box center [129, 44] width 33 height 13
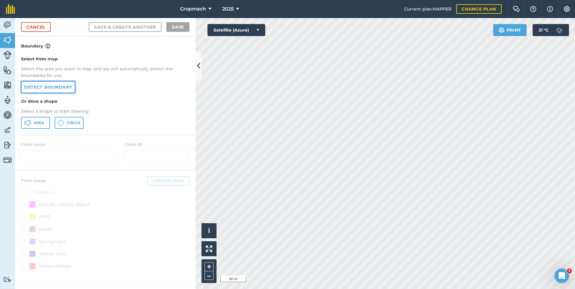
click at [47, 91] on link "Detect boundary" at bounding box center [48, 87] width 54 height 12
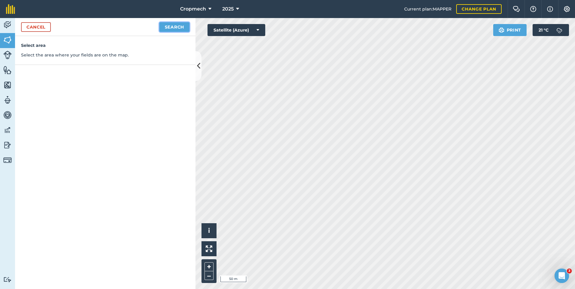
click at [177, 26] on button "Search" at bounding box center [174, 27] width 30 height 10
click at [145, 26] on button "Continue to edit boundaries" at bounding box center [144, 27] width 91 height 10
click at [129, 25] on button "Continue to name fields" at bounding box center [151, 27] width 78 height 10
type input "western4"
click at [166, 22] on button "Save" at bounding box center [177, 27] width 23 height 10
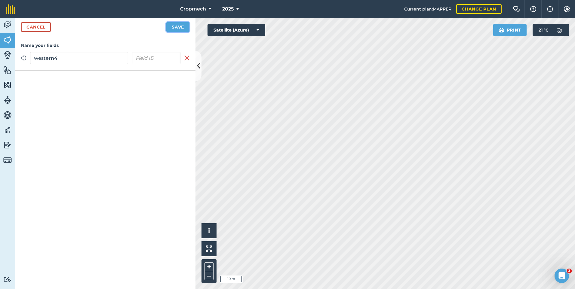
click at [178, 25] on button "Save" at bounding box center [177, 27] width 23 height 10
click at [178, 28] on button "Save" at bounding box center [177, 27] width 23 height 10
click at [6, 23] on img at bounding box center [7, 24] width 8 height 9
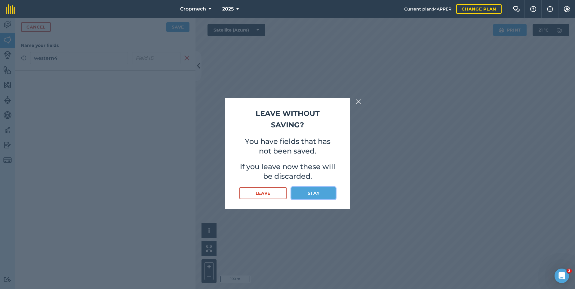
click at [307, 196] on button "Stay" at bounding box center [314, 193] width 44 height 12
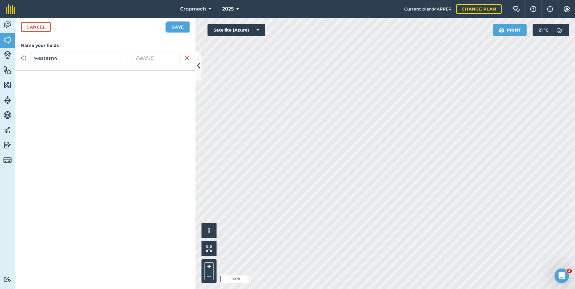
click at [178, 29] on button "Save" at bounding box center [177, 27] width 23 height 10
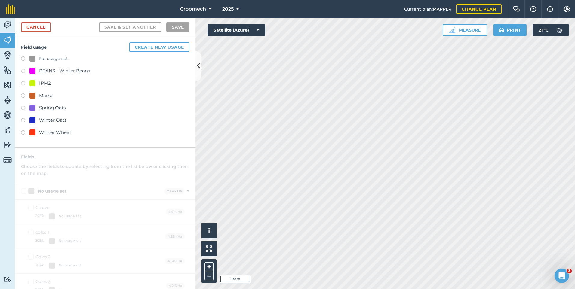
click at [62, 58] on div "No usage set" at bounding box center [53, 58] width 29 height 7
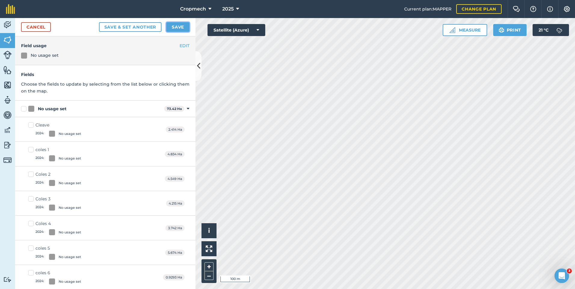
click at [171, 25] on button "Save" at bounding box center [177, 27] width 23 height 10
